Goal: Task Accomplishment & Management: Use online tool/utility

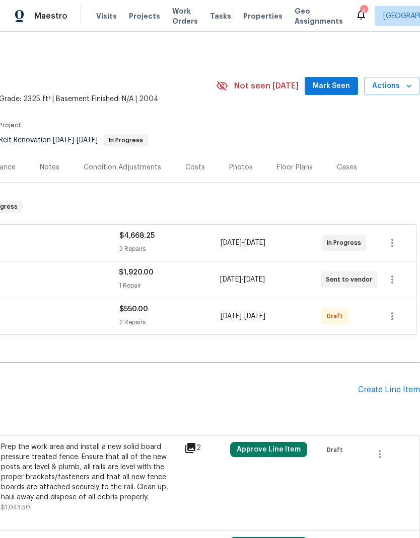
scroll to position [0, 149]
click at [389, 321] on icon "button" at bounding box center [392, 316] width 12 height 12
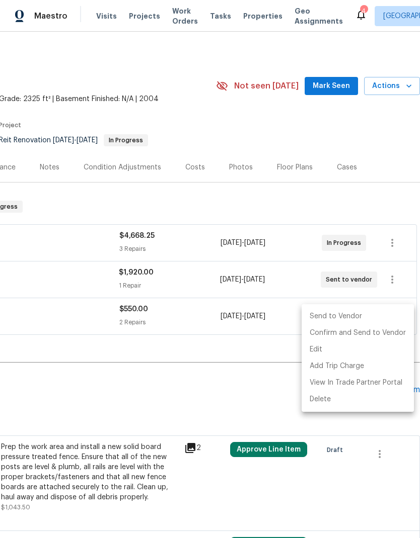
click at [366, 316] on li "Send to Vendor" at bounding box center [357, 316] width 112 height 17
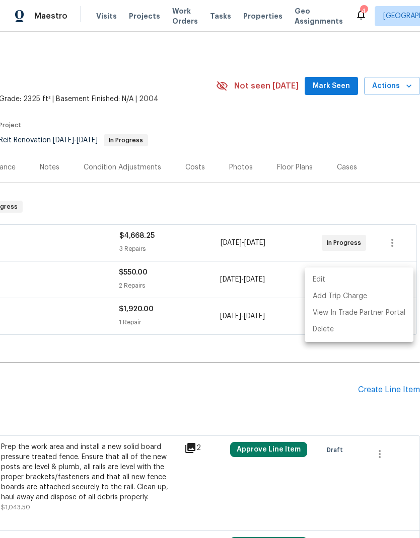
click at [388, 187] on div at bounding box center [210, 269] width 420 height 538
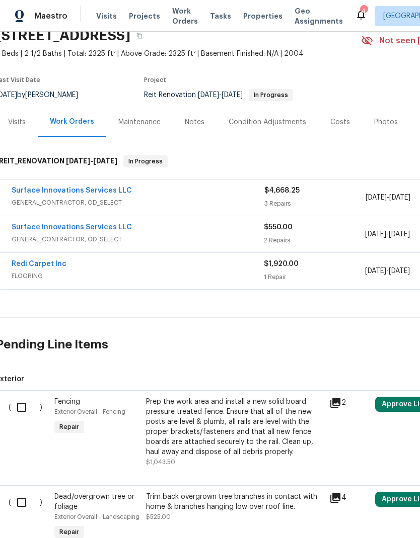
scroll to position [43, -2]
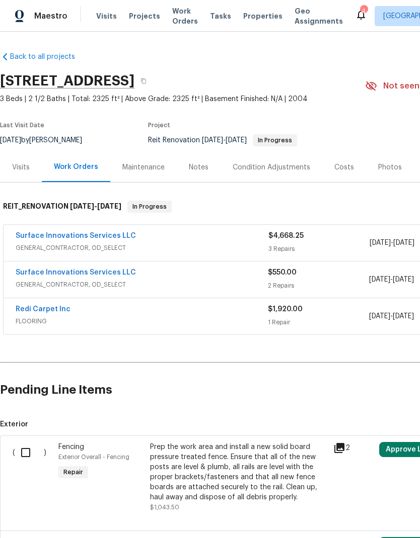
click at [39, 276] on link "Surface Innovations Services LLC" at bounding box center [76, 272] width 120 height 7
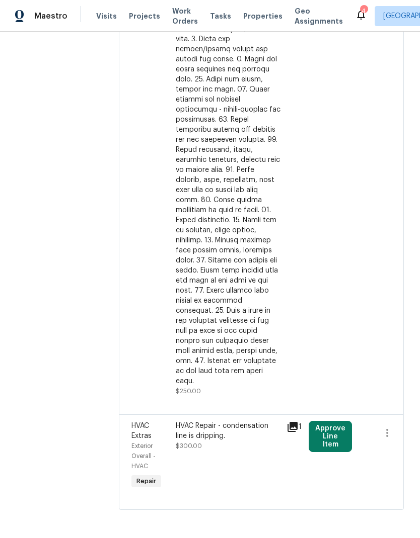
scroll to position [353, 0]
click at [318, 482] on div "Approve Line Item" at bounding box center [327, 456] width 44 height 76
click at [352, 452] on button "Approve Line Item" at bounding box center [329, 436] width 43 height 31
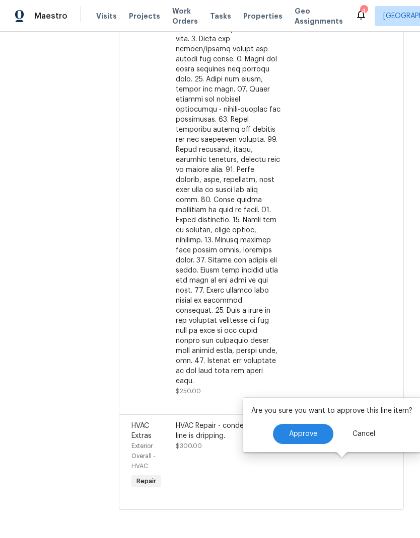
click at [316, 438] on button "Approve" at bounding box center [303, 434] width 60 height 20
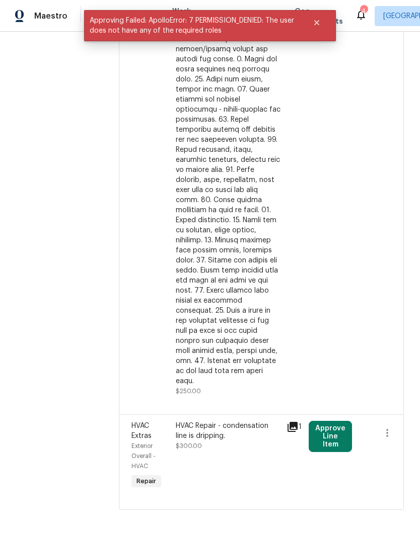
click at [372, 202] on div at bounding box center [361, 149] width 22 height 499
